Goal: Navigation & Orientation: Find specific page/section

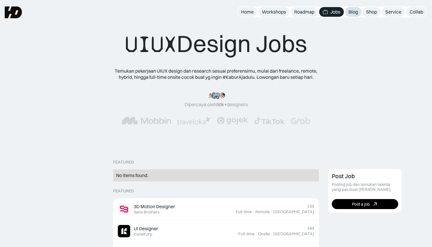
click at [352, 11] on div "Blog" at bounding box center [353, 12] width 9 height 6
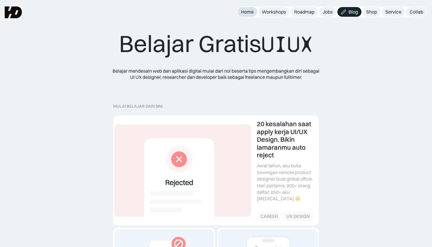
click at [247, 14] on div "Home" at bounding box center [247, 12] width 13 height 6
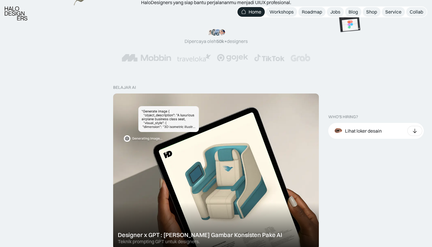
scroll to position [111, 0]
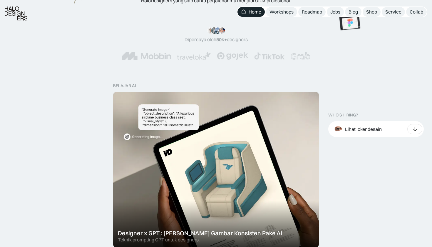
click at [329, 7] on nav "Home Workshops Roadmap Jobs Blog Shop Service Collab" at bounding box center [332, 11] width 190 height 11
click at [331, 9] on div "Jobs" at bounding box center [335, 12] width 10 height 6
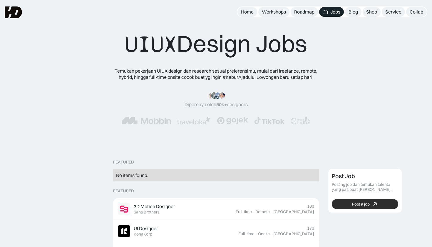
click at [353, 200] on link "Post a job" at bounding box center [365, 204] width 66 height 10
